Goal: Information Seeking & Learning: Learn about a topic

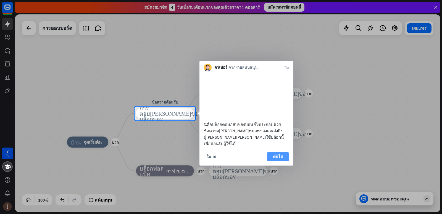
click at [275, 157] on font "ต่อไป" at bounding box center [278, 156] width 10 height 5
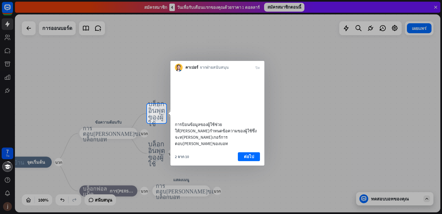
click at [254, 157] on button "ต่อไป" at bounding box center [249, 156] width 22 height 9
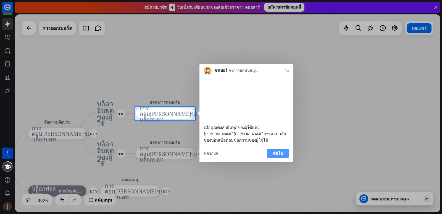
click at [269, 157] on button "ต่อไป" at bounding box center [278, 153] width 22 height 9
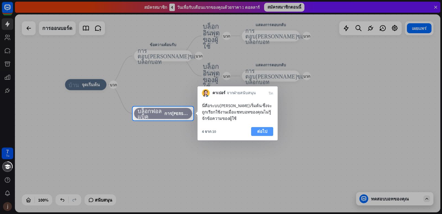
click at [263, 131] on font "ต่อไป" at bounding box center [262, 130] width 10 height 5
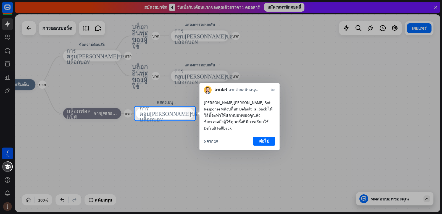
click at [260, 137] on font "ต่อไป" at bounding box center [264, 141] width 10 height 8
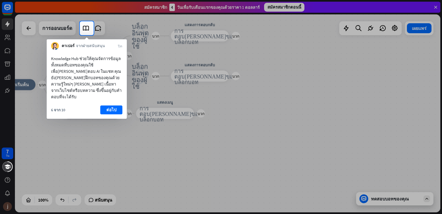
click at [111, 106] on font "ต่อไป" at bounding box center [111, 110] width 10 height 8
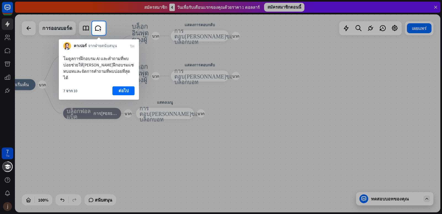
click at [120, 89] on div "7 จาก 10 ต่อไป" at bounding box center [99, 92] width 80 height 13
click at [121, 88] on font "ต่อไป" at bounding box center [124, 90] width 10 height 5
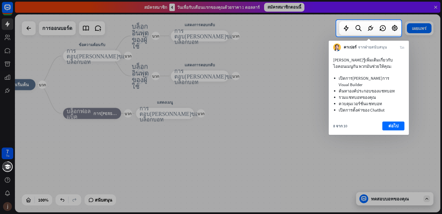
click at [387, 114] on div "[PERSON_NAME]รู้เพิ่มเติมเกี่ยวกับไอคอนเมนูกัน พวกมันช่วยให้คุณ: เปิดการ[PERSON…" at bounding box center [369, 92] width 80 height 83
click at [385, 121] on button "ต่อไป" at bounding box center [393, 125] width 22 height 9
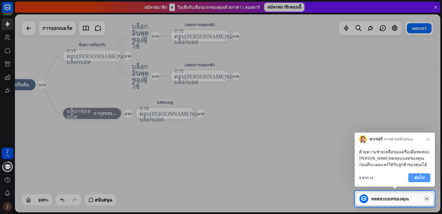
click at [417, 173] on button "ต่อไป" at bounding box center [419, 177] width 22 height 9
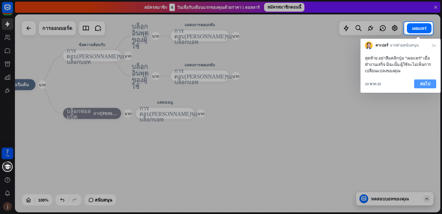
click at [426, 82] on font "ต่อไป" at bounding box center [425, 83] width 10 height 5
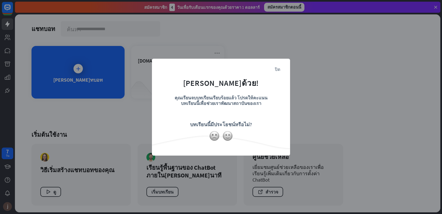
click at [209, 131] on div at bounding box center [221, 135] width 138 height 10
click at [214, 137] on img at bounding box center [214, 135] width 10 height 10
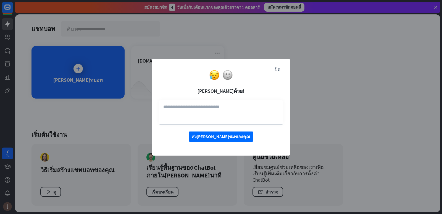
click at [277, 70] on div at bounding box center [221, 75] width 138 height 10
click at [232, 132] on font "ส่ง[PERSON_NAME]ชมของคุณ" at bounding box center [221, 137] width 59 height 10
click at [233, 114] on textarea at bounding box center [221, 111] width 124 height 25
click at [232, 77] on img at bounding box center [227, 75] width 10 height 10
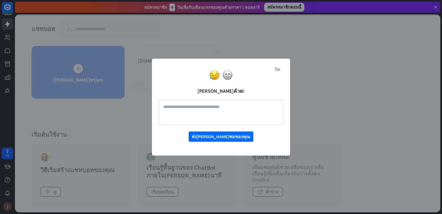
click at [277, 70] on div at bounding box center [221, 75] width 138 height 10
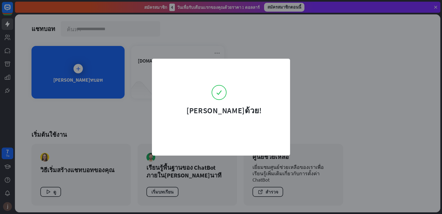
click at [229, 142] on div "[PERSON_NAME]ด้วย!" at bounding box center [221, 107] width 138 height 97
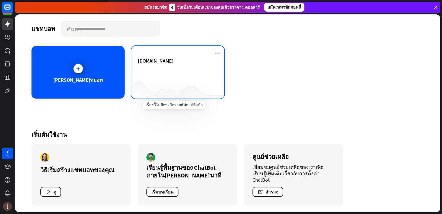
click at [181, 78] on div at bounding box center [177, 87] width 93 height 21
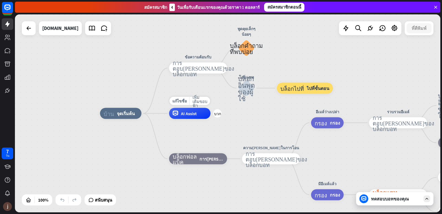
click at [186, 113] on font "AI Assist" at bounding box center [189, 114] width 16 height 6
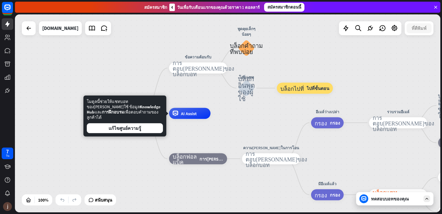
drag, startPoint x: 212, startPoint y: 139, endPoint x: 251, endPoint y: 123, distance: 41.9
click at [215, 138] on div "บ้าน_2 จุดเริ่มต้น ข้อความต้อนรับ การตอบ[PERSON_NAME]ของบล็อกบอท การตอบ[PERSON_…" at bounding box center [313, 212] width 426 height 198
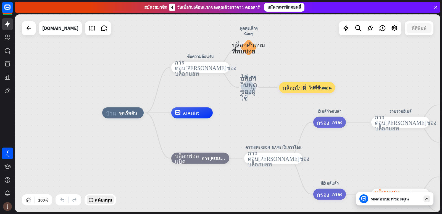
click at [110, 200] on font "สนับสนุน" at bounding box center [103, 200] width 17 height 6
click at [101, 30] on icon at bounding box center [104, 28] width 7 height 7
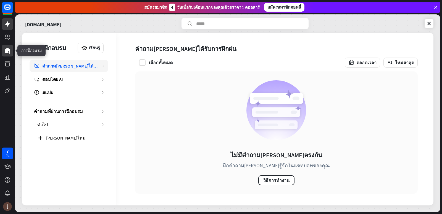
click at [8, 48] on icon at bounding box center [8, 50] width 6 height 5
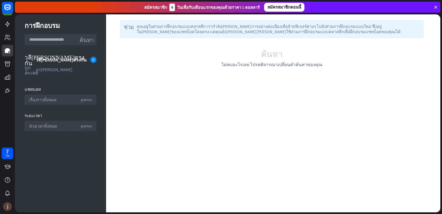
click at [274, 7] on font "สมัครสมาชิกตอนนี้" at bounding box center [284, 6] width 34 height 5
